Goal: Task Accomplishment & Management: Manage account settings

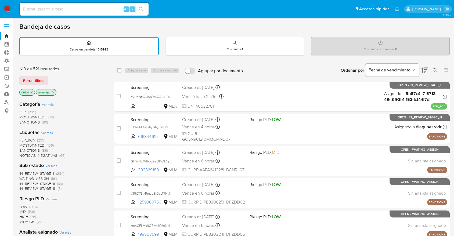
click at [23, 148] on span "SANCTIONS" at bounding box center [29, 150] width 20 height 5
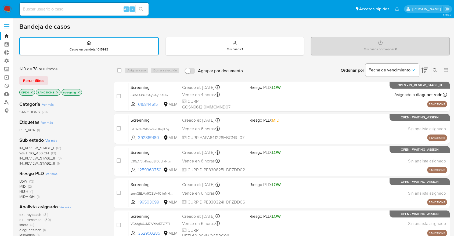
click at [54, 77] on div "Borrar filtros" at bounding box center [62, 80] width 86 height 9
click at [56, 92] on icon "close-filter" at bounding box center [57, 92] width 3 height 3
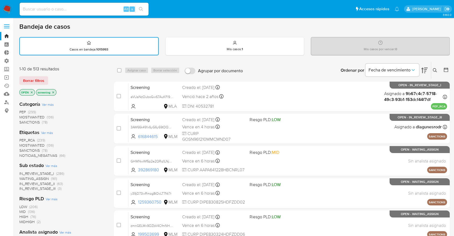
click at [53, 76] on div "Borrar filtros" at bounding box center [62, 80] width 86 height 9
click at [24, 148] on span "SANCTIONS" at bounding box center [29, 150] width 20 height 5
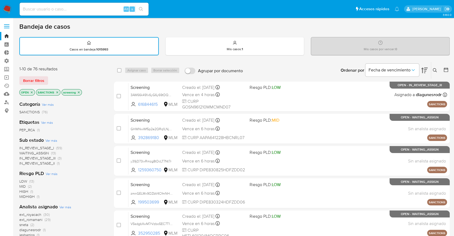
click at [57, 91] on icon "close-filter" at bounding box center [57, 92] width 3 height 3
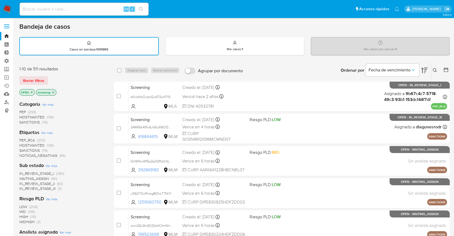
click at [56, 74] on div "1-10 de 511 resultados Borrar filtros OPEN screening" at bounding box center [62, 81] width 86 height 31
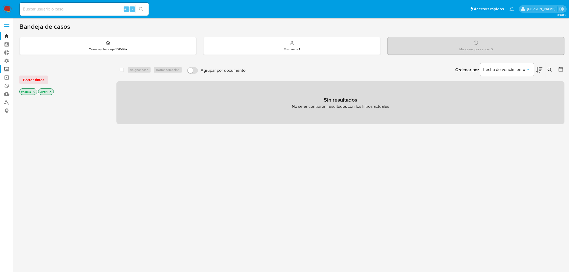
click at [9, 68] on label "Screening" at bounding box center [32, 69] width 64 height 8
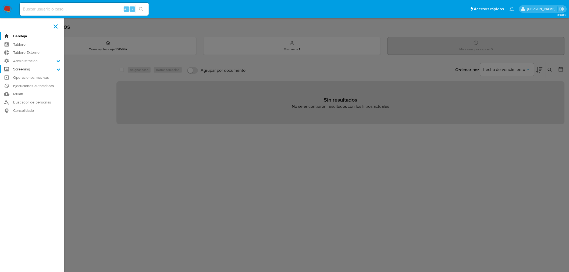
click at [0, 0] on input "Screening" at bounding box center [0, 0] width 0 height 0
click at [13, 77] on link "Administrador de Listas" at bounding box center [32, 76] width 64 height 7
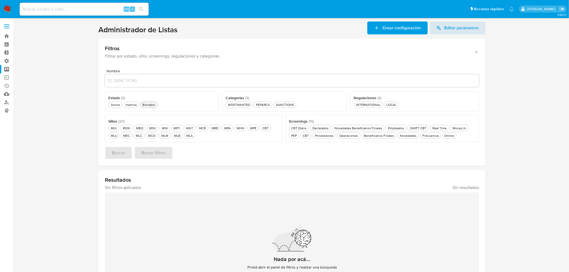
click at [156, 104] on button "Borrador Borrador" at bounding box center [148, 105] width 17 height 6
click at [153, 137] on div "MCO MCO" at bounding box center [151, 135] width 9 height 5
click at [124, 153] on span "Buscar" at bounding box center [118, 153] width 13 height 12
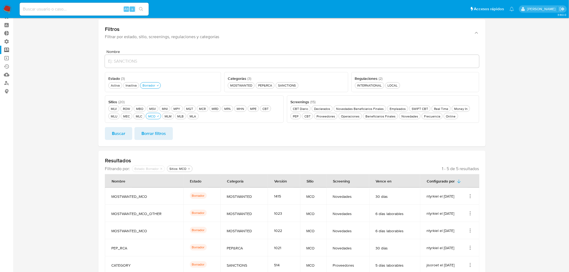
scroll to position [30, 0]
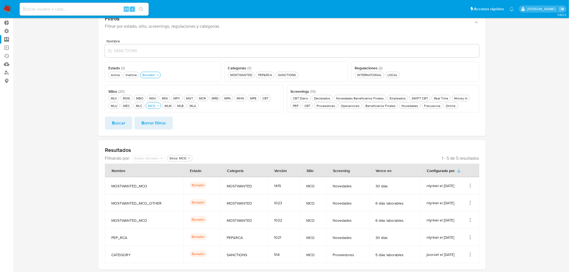
click at [471, 188] on icon "Acciones" at bounding box center [469, 185] width 5 height 5
click at [456, 196] on button "Ver detalles" at bounding box center [448, 198] width 48 height 14
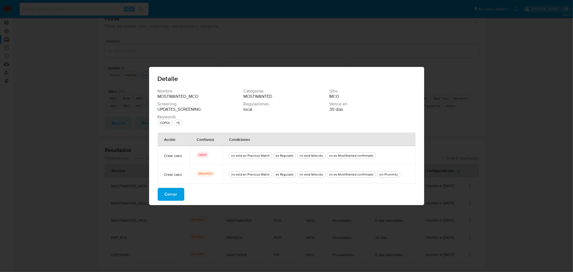
click at [178, 198] on button "Cerrar" at bounding box center [171, 194] width 27 height 13
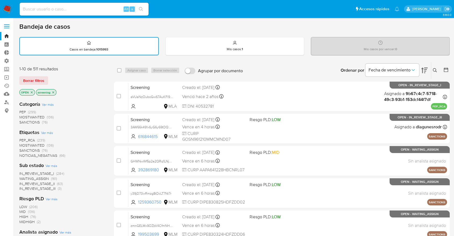
click at [23, 148] on span "SANCTIONS" at bounding box center [29, 150] width 20 height 5
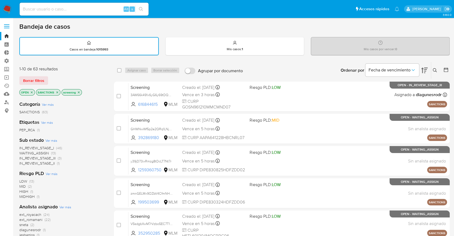
click at [56, 92] on icon "close-filter" at bounding box center [57, 92] width 3 height 3
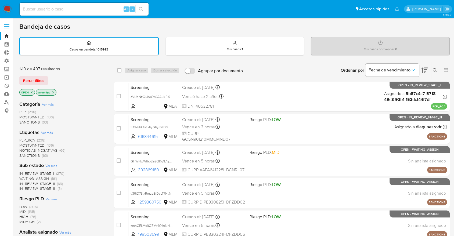
click at [53, 78] on div "Borrar filtros" at bounding box center [62, 80] width 86 height 9
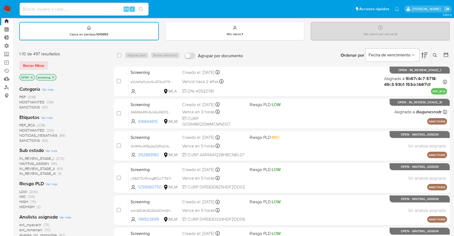
scroll to position [30, 0]
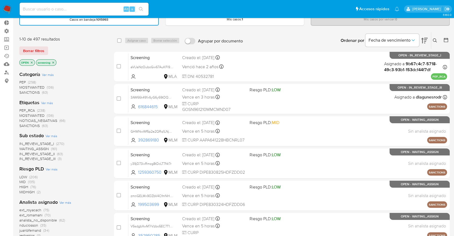
click at [23, 123] on span "SANCTIONS" at bounding box center [29, 125] width 20 height 5
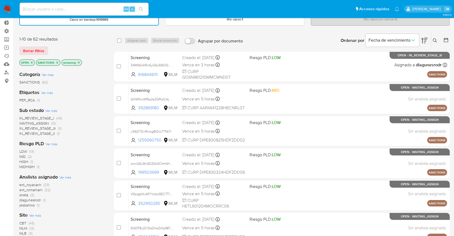
click at [56, 63] on icon "close-filter" at bounding box center [57, 62] width 3 height 3
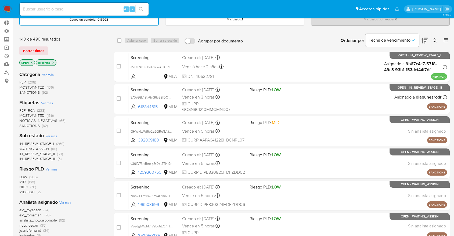
click at [26, 113] on span "MOSTWANTED" at bounding box center [31, 115] width 25 height 5
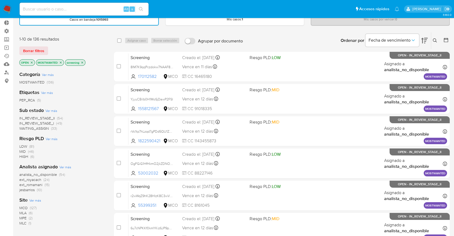
click at [62, 62] on icon "close-filter" at bounding box center [60, 62] width 3 height 3
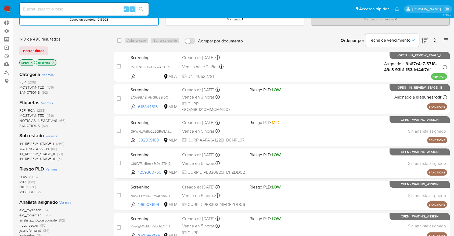
click at [21, 108] on span "PEP_RCA" at bounding box center [27, 110] width 16 height 5
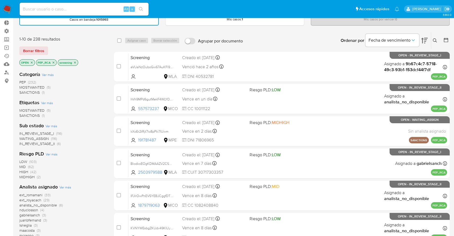
click at [53, 62] on icon "close-filter" at bounding box center [54, 63] width 2 height 2
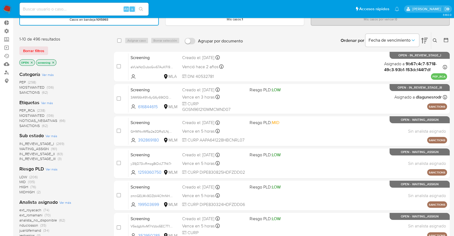
click at [58, 51] on div "Borrar filtros" at bounding box center [62, 51] width 86 height 9
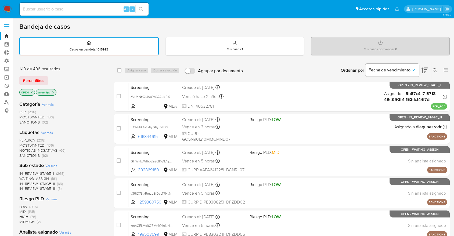
click at [55, 78] on div "Borrar filtros" at bounding box center [62, 80] width 86 height 9
click at [23, 154] on span "SANCTIONS" at bounding box center [29, 155] width 20 height 5
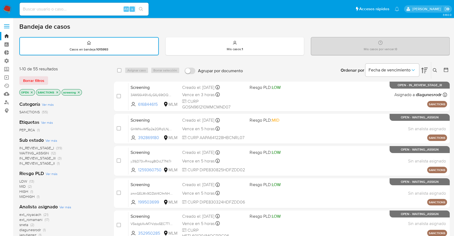
click at [57, 92] on icon "close-filter" at bounding box center [57, 92] width 3 height 3
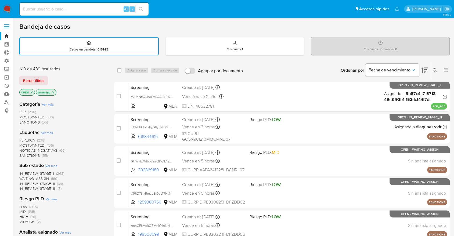
click at [51, 78] on div "Borrar filtros" at bounding box center [62, 80] width 86 height 9
click at [60, 78] on div "Borrar filtros" at bounding box center [62, 80] width 86 height 9
click at [23, 154] on span "SANCTIONS" at bounding box center [29, 155] width 20 height 5
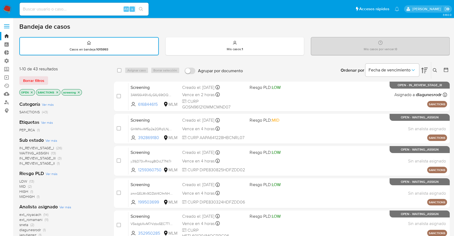
click at [57, 92] on icon "close-filter" at bounding box center [57, 92] width 3 height 3
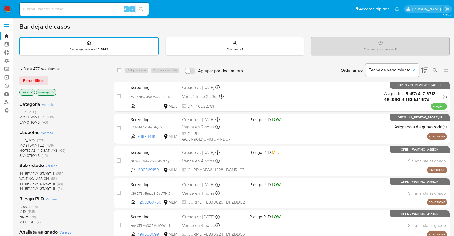
click at [51, 77] on div "Borrar filtros" at bounding box center [62, 80] width 86 height 9
click at [23, 154] on span "SANCTIONS" at bounding box center [29, 155] width 20 height 5
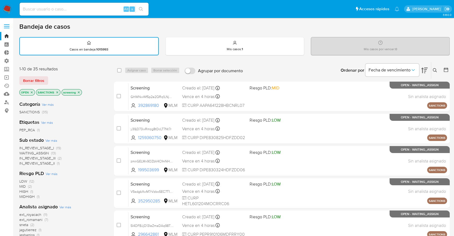
click at [54, 77] on div "Borrar filtros" at bounding box center [62, 80] width 86 height 9
click at [57, 93] on icon "close-filter" at bounding box center [57, 92] width 3 height 3
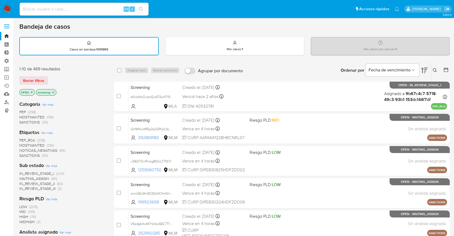
click at [55, 77] on div "Borrar filtros" at bounding box center [62, 80] width 86 height 9
click at [24, 154] on span "SANCTIONS" at bounding box center [29, 155] width 20 height 5
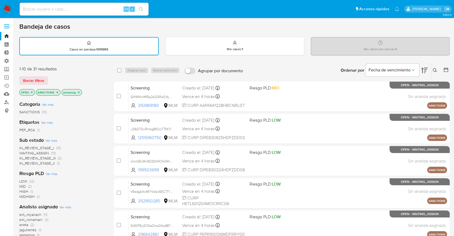
click at [58, 91] on icon "close-filter" at bounding box center [57, 92] width 3 height 3
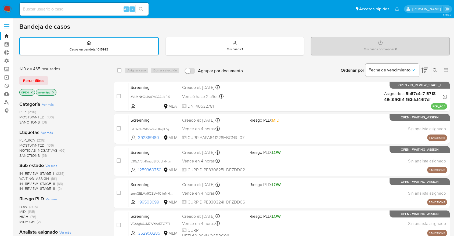
click at [49, 77] on div "Borrar filtros" at bounding box center [62, 80] width 86 height 9
click at [21, 154] on span "SANCTIONS" at bounding box center [29, 155] width 20 height 5
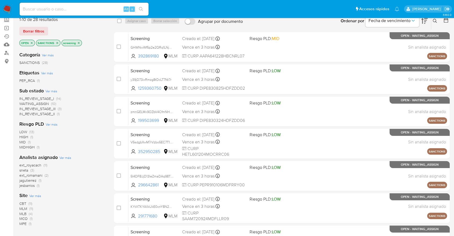
scroll to position [60, 0]
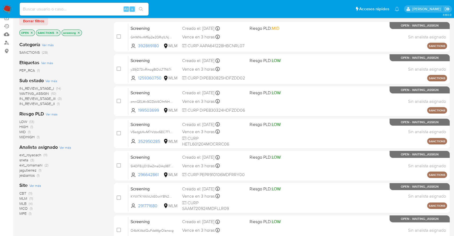
click at [22, 192] on span "CBT" at bounding box center [22, 193] width 7 height 5
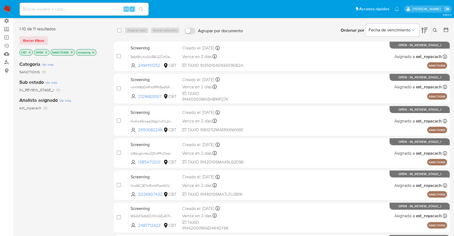
scroll to position [30, 0]
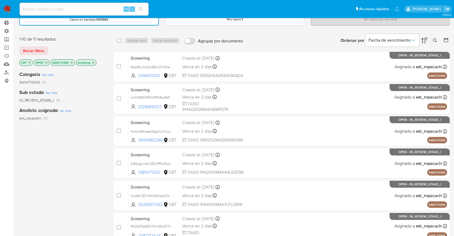
click at [28, 62] on icon "close-filter" at bounding box center [29, 62] width 3 height 3
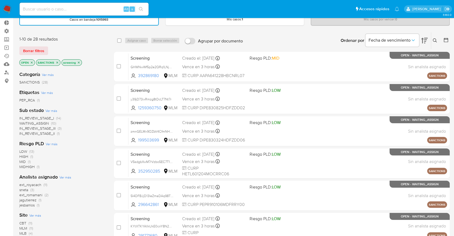
click at [22, 195] on span "ext_romamani" at bounding box center [30, 194] width 23 height 5
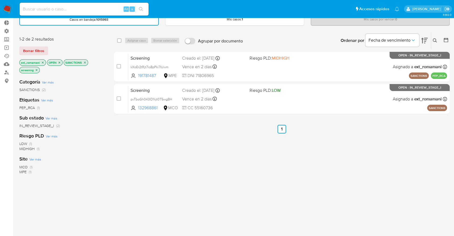
click at [42, 62] on icon "close-filter" at bounding box center [42, 62] width 3 height 3
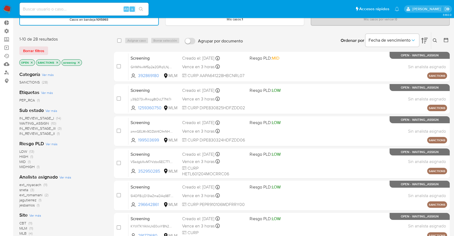
click at [58, 62] on icon "close-filter" at bounding box center [57, 62] width 3 height 3
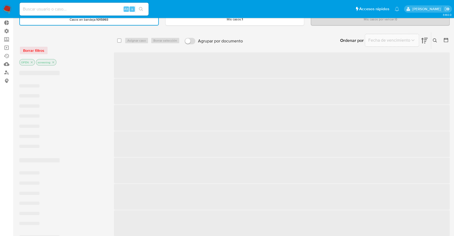
click at [56, 49] on div "Borrar filtros" at bounding box center [62, 50] width 86 height 9
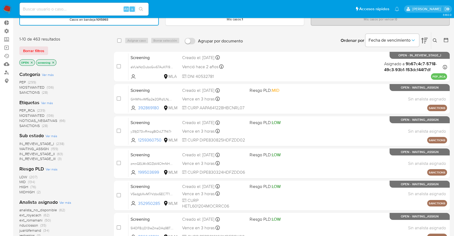
click at [53, 49] on div "Borrar filtros" at bounding box center [62, 51] width 86 height 9
click at [415, 25] on div "Mis casos por vencer : 0" at bounding box center [380, 16] width 139 height 18
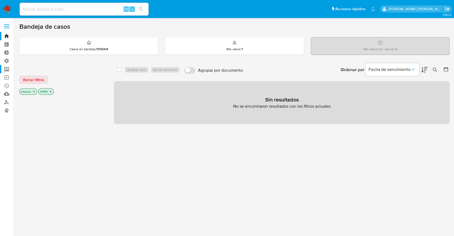
click at [9, 69] on label "Screening" at bounding box center [32, 69] width 64 height 8
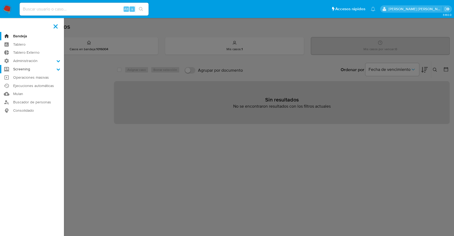
click at [0, 0] on input "Screening" at bounding box center [0, 0] width 0 height 0
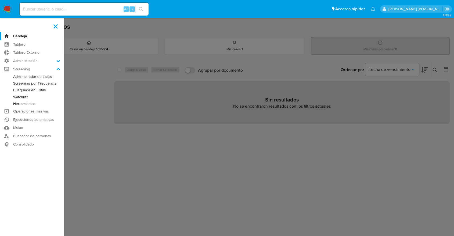
click at [16, 75] on link "Administrador de Listas" at bounding box center [32, 76] width 64 height 7
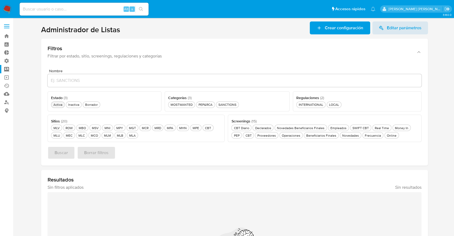
click at [62, 103] on div "Activa Activa" at bounding box center [57, 104] width 11 height 5
click at [84, 135] on div "MLC MLC" at bounding box center [81, 135] width 9 height 5
click at [364, 137] on div "Frecuencia Frecuencia" at bounding box center [373, 135] width 18 height 5
click at [64, 149] on span "Buscar" at bounding box center [61, 153] width 13 height 12
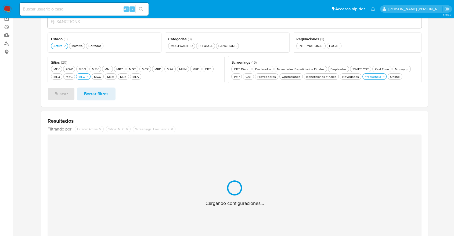
scroll to position [60, 0]
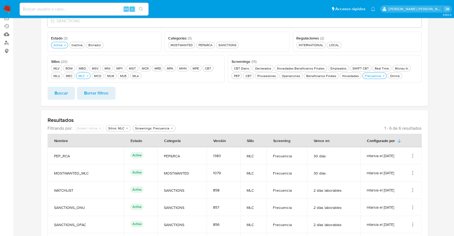
click at [434, 110] on section at bounding box center [234, 109] width 431 height 295
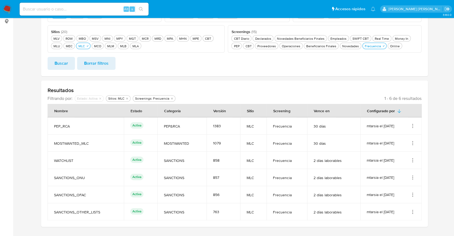
click at [415, 124] on icon "Acciones" at bounding box center [412, 125] width 5 height 5
click at [409, 136] on button "Ver detalles" at bounding box center [391, 138] width 48 height 14
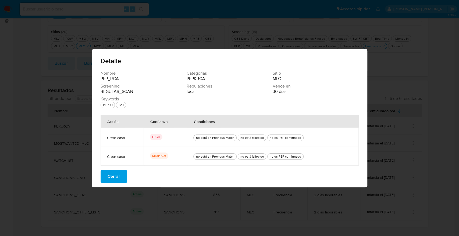
click at [126, 173] on button "Cerrar" at bounding box center [114, 176] width 27 height 13
